Goal: Understand process/instructions: Learn how to perform a task or action

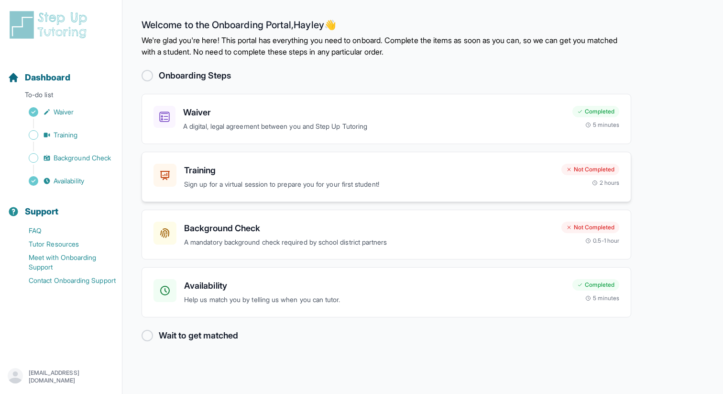
click at [484, 193] on div "Training Sign up for a virtual session to prepare you for your first student! N…" at bounding box center [387, 177] width 490 height 50
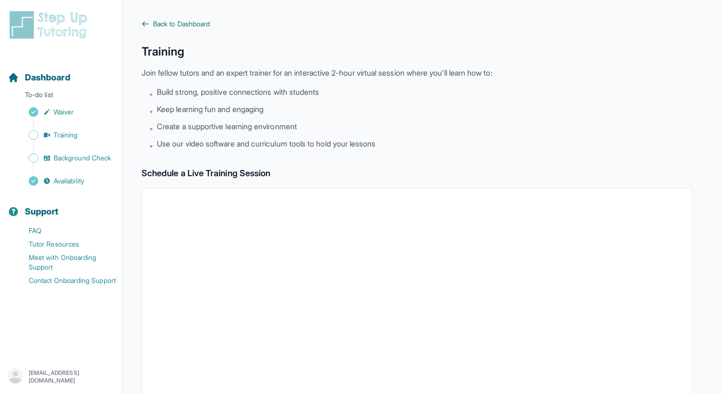
click at [174, 20] on span "Back to Dashboard" at bounding box center [181, 24] width 57 height 10
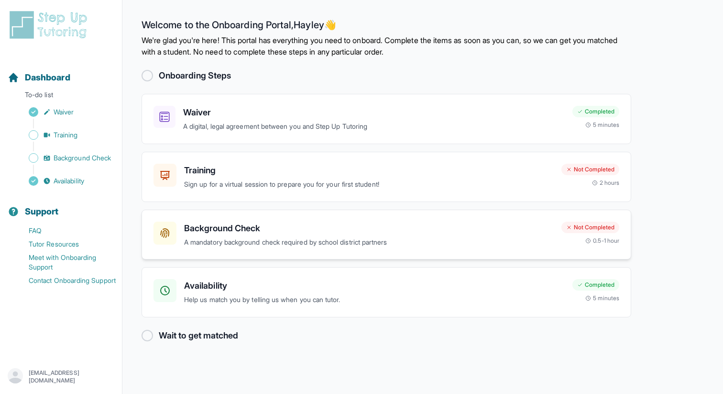
click at [373, 237] on p "A mandatory background check required by school district partners" at bounding box center [369, 242] width 370 height 11
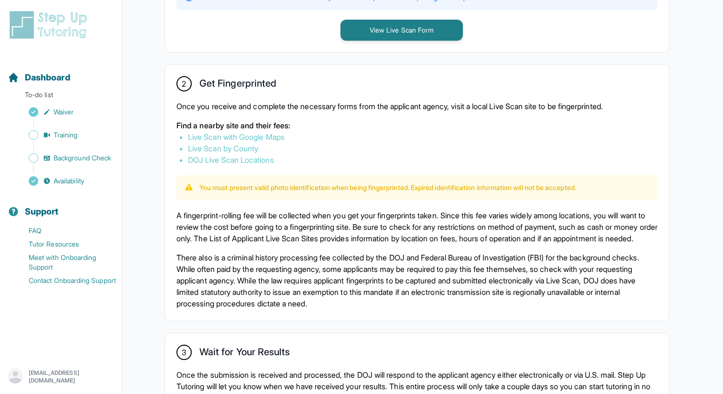
scroll to position [518, 0]
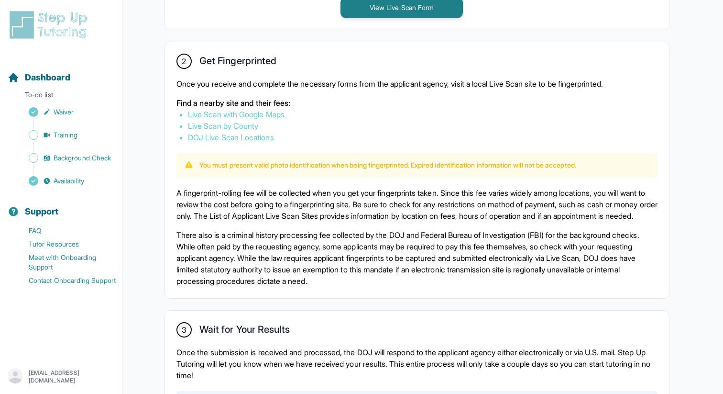
click at [253, 114] on link "Live Scan with Google Maps" at bounding box center [236, 115] width 97 height 10
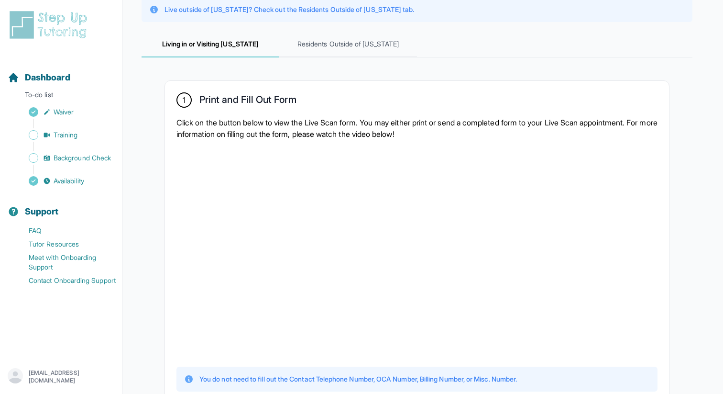
scroll to position [0, 0]
